Goal: Use online tool/utility: Utilize a website feature to perform a specific function

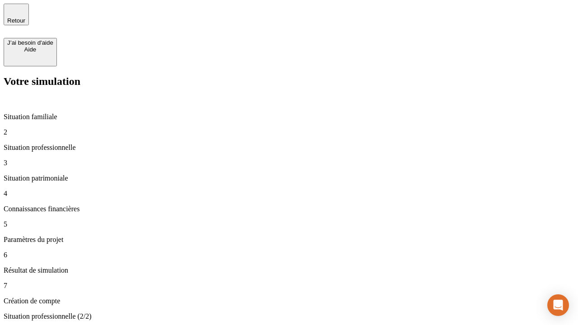
type input "30 000"
type input "1 000"
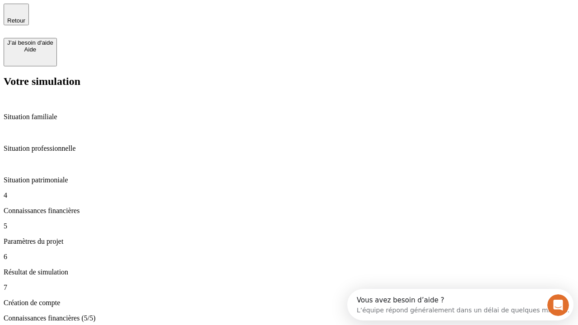
type input "65"
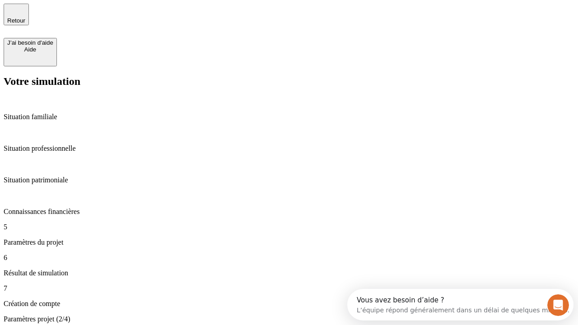
type input "5 000"
type input "640"
